Goal: Information Seeking & Learning: Learn about a topic

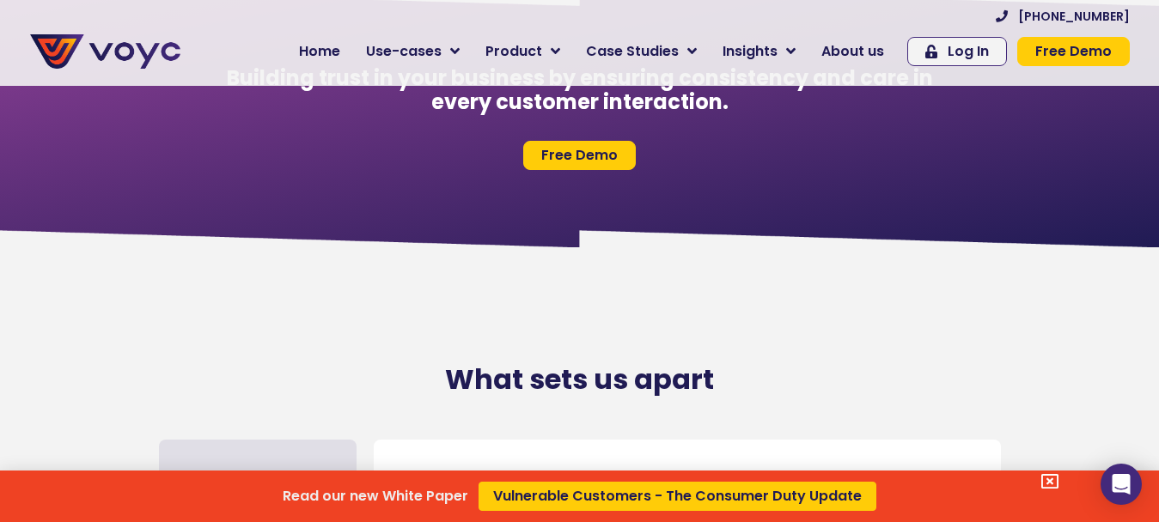
scroll to position [7401, 0]
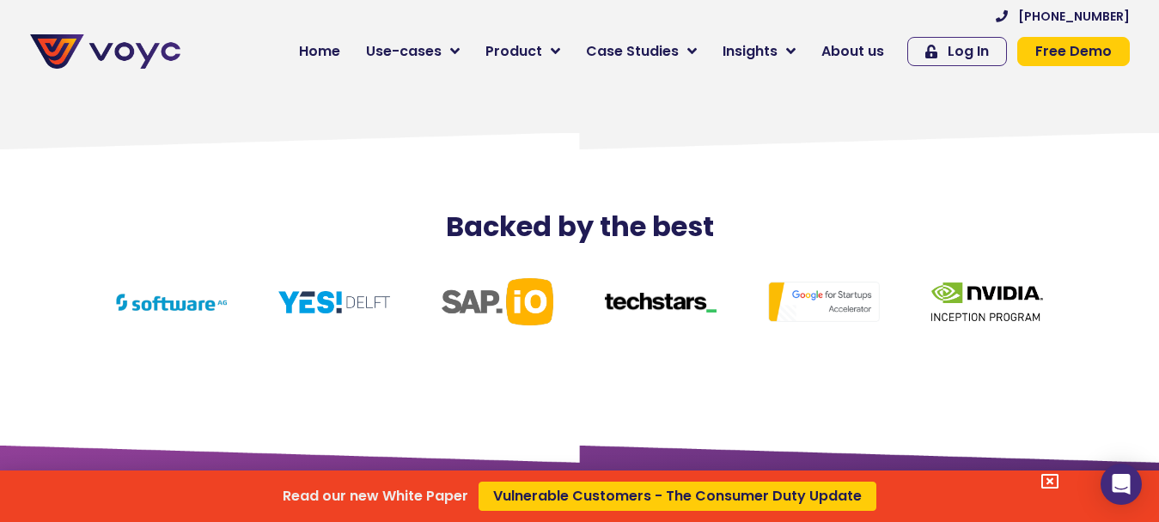
click at [861, 51] on div "Read our new White Paper Vulnerable Customers - The Consumer Duty Update" at bounding box center [579, 261] width 1159 height 522
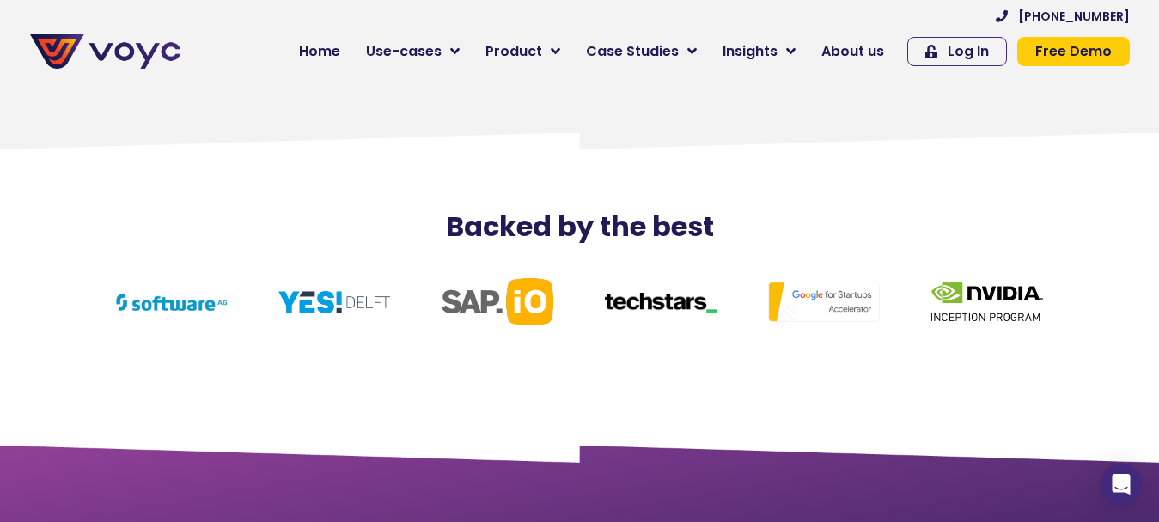
click at [861, 51] on span "About us" at bounding box center [852, 51] width 63 height 21
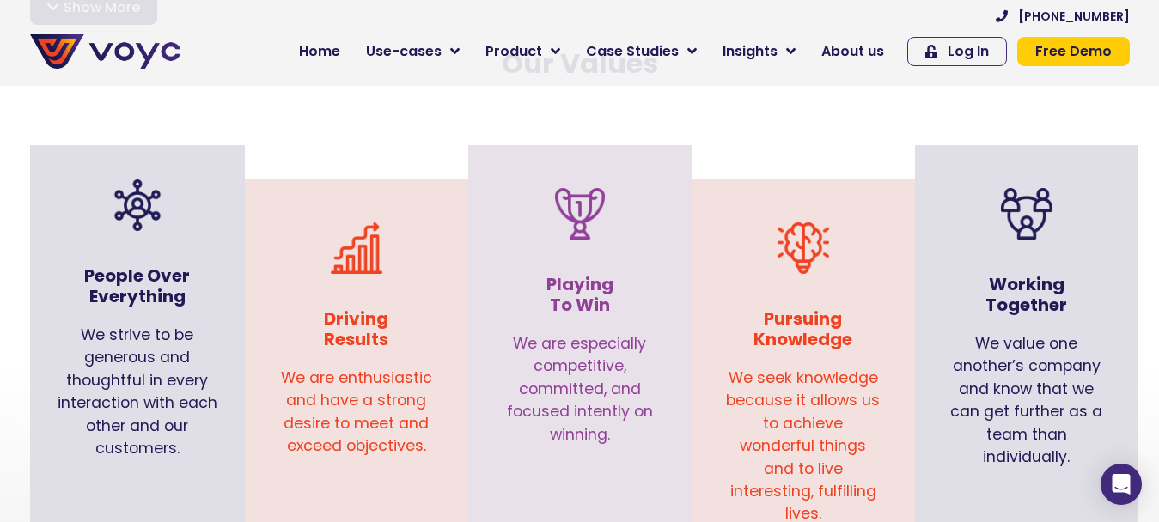
scroll to position [1754, 0]
